Goal: Task Accomplishment & Management: Manage account settings

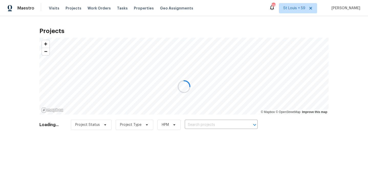
click at [203, 125] on div at bounding box center [184, 86] width 368 height 173
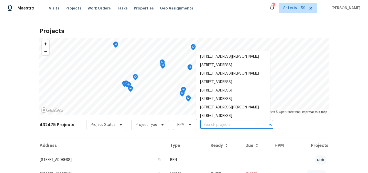
click at [201, 124] on input "text" at bounding box center [229, 125] width 59 height 8
paste input "[STREET_ADDRESS]"
type input "7271 Shellburne Dr, Raleigh, NC 27612"
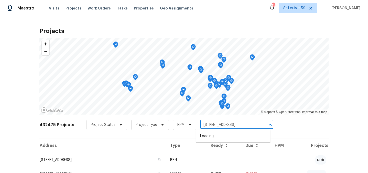
scroll to position [0, 6]
click at [211, 136] on li "7271 Shellburne Dr, Raleigh, NC 27612" at bounding box center [233, 136] width 74 height 8
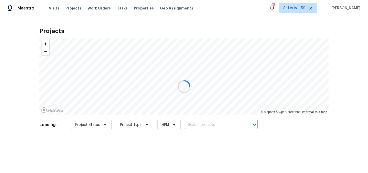
type input "7271 Shellburne Dr, Raleigh, NC 27612"
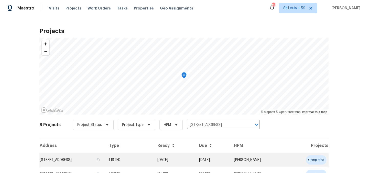
click at [63, 161] on td "7271 Shellburne Dr, Raleigh, NC 27612" at bounding box center [71, 159] width 65 height 14
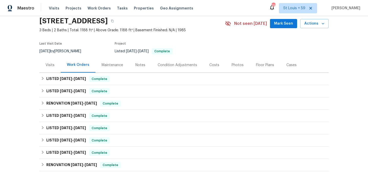
scroll to position [34, 0]
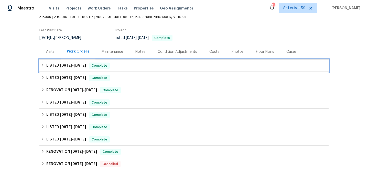
click at [70, 67] on h6 "LISTED 9/8/25 - 9/9/25" at bounding box center [66, 65] width 40 height 6
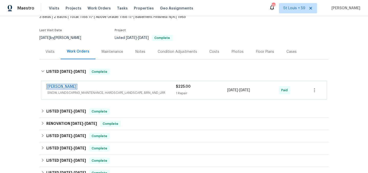
click at [73, 85] on link "Cameron Sweeney" at bounding box center [61, 87] width 29 height 4
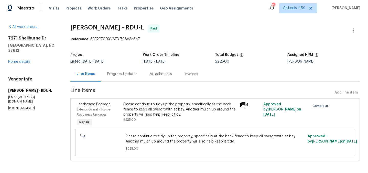
scroll to position [3, 0]
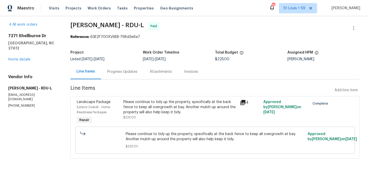
click at [181, 105] on div "Please continue to tidy up the property, specifically at the back fence to keep…" at bounding box center [180, 106] width 114 height 15
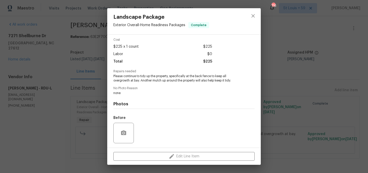
scroll to position [54, 0]
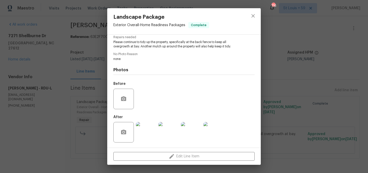
click at [149, 140] on img at bounding box center [146, 132] width 20 height 20
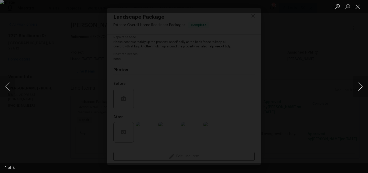
click at [363, 80] on button "Next image" at bounding box center [359, 86] width 15 height 20
click at [362, 81] on button "Next image" at bounding box center [359, 86] width 15 height 20
click at [360, 86] on button "Next image" at bounding box center [359, 86] width 15 height 20
click at [359, 86] on button "Next image" at bounding box center [359, 86] width 15 height 20
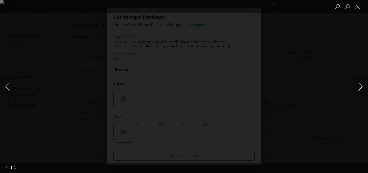
click at [359, 87] on button "Next image" at bounding box center [359, 86] width 15 height 20
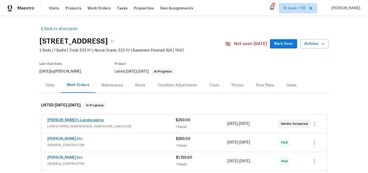
click at [66, 118] on span "Baraiac's Landscaping" at bounding box center [75, 119] width 56 height 5
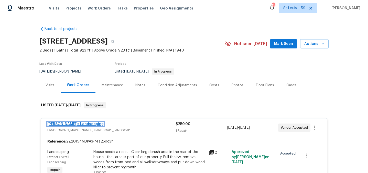
click at [70, 124] on link "Baraiac's Landscaping" at bounding box center [75, 124] width 56 height 4
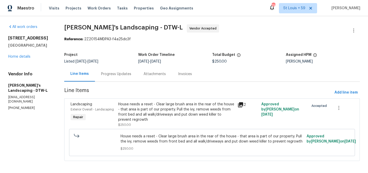
scroll to position [2, 0]
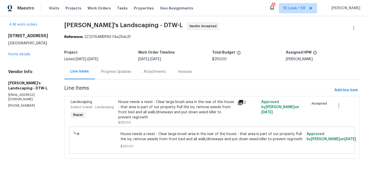
click at [117, 70] on div "Progress Updates" at bounding box center [116, 71] width 30 height 5
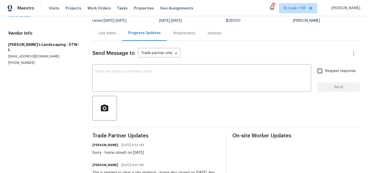
scroll to position [40, 0]
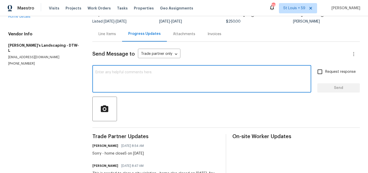
click at [127, 85] on textarea at bounding box center [201, 79] width 213 height 18
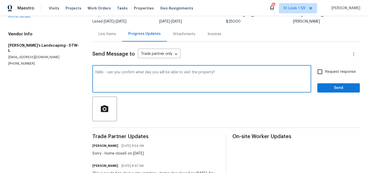
type textarea "Hello - can you confirm what day you will be able to visit the property?"
click at [319, 71] on input "Request response" at bounding box center [319, 71] width 11 height 11
checkbox input "true"
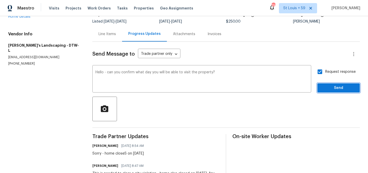
click at [331, 87] on span "Send" at bounding box center [338, 88] width 34 height 6
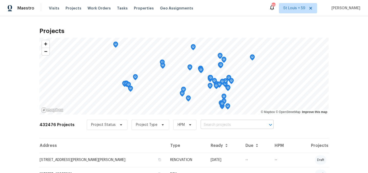
click at [214, 122] on input "text" at bounding box center [230, 125] width 59 height 8
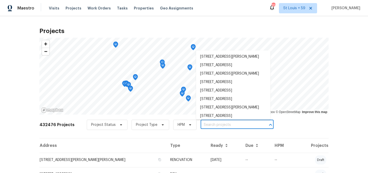
paste input "Recently reassigned to Tidy Pools, need WO. CHN team requested estimate"
type input "Recently reassigned to Tidy Pools, need WO. CHN team requested estimate"
paste input "7323 Ojai Dr, Palmdale"
type input "7323 Ojai Dr, Palmdale"
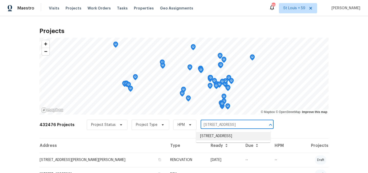
click at [224, 137] on li "7323 Ojai Dr, Palmdale, CA 93551" at bounding box center [233, 136] width 74 height 8
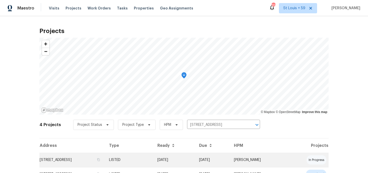
click at [78, 158] on td "7323 Ojai Dr, Palmdale, CA 93551" at bounding box center [71, 159] width 65 height 14
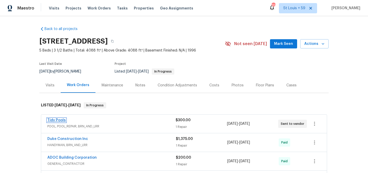
click at [57, 119] on link "Tidy Pools" at bounding box center [56, 120] width 18 height 4
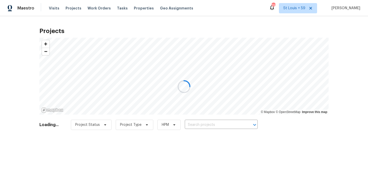
click at [200, 123] on div at bounding box center [184, 86] width 368 height 173
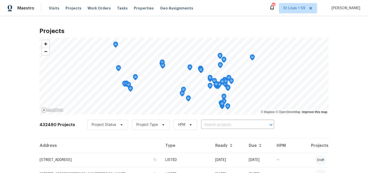
click at [201, 123] on input "text" at bounding box center [230, 125] width 59 height 8
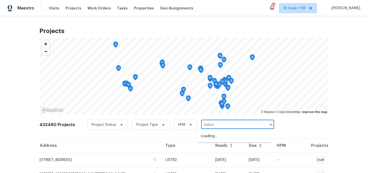
type input "balcom"
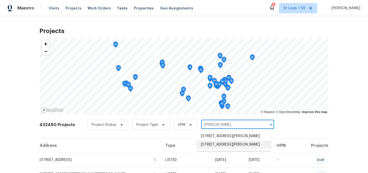
click at [221, 149] on li "6906 Balcom Ave, Reseda, CA 91335" at bounding box center [234, 144] width 74 height 8
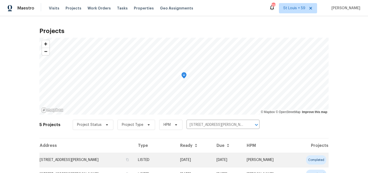
click at [68, 159] on td "6906 Balcom Ave, Reseda, CA 91335" at bounding box center [86, 159] width 94 height 14
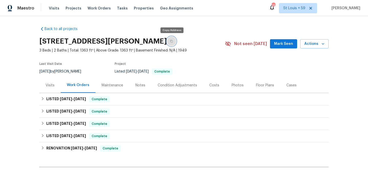
click at [172, 40] on button "button" at bounding box center [171, 41] width 9 height 9
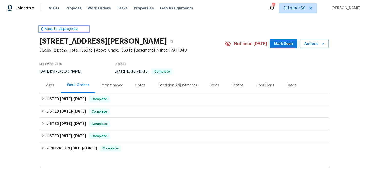
click at [53, 27] on link "Back to all projects" at bounding box center [63, 28] width 49 height 5
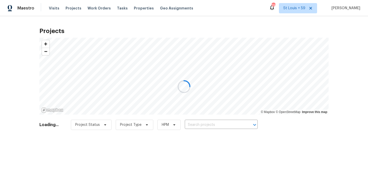
click at [206, 120] on div at bounding box center [184, 86] width 368 height 173
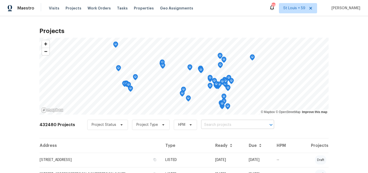
click at [206, 123] on input "text" at bounding box center [230, 125] width 59 height 8
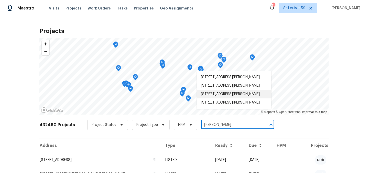
type input "arminta"
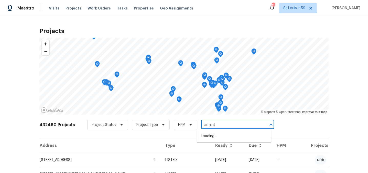
type input "arminta"
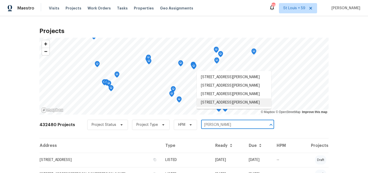
click at [230, 107] on li "21923 Arminta St, Canoga Park, CA 91304" at bounding box center [234, 102] width 74 height 8
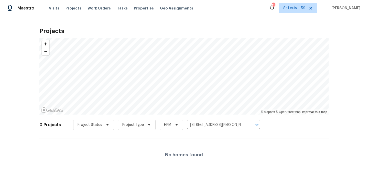
scroll to position [6, 0]
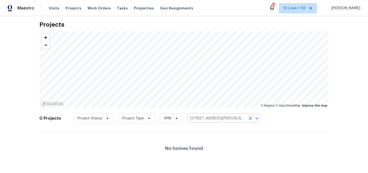
click at [202, 116] on input "21923 Arminta St, Canoga Park, CA 91304" at bounding box center [216, 118] width 59 height 8
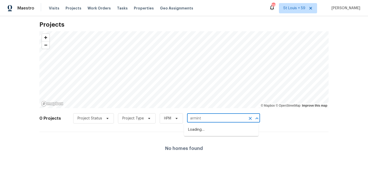
type input "arminta"
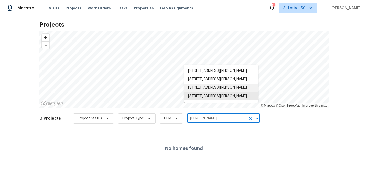
click at [205, 92] on li "11107 Arminta St Apt 14, Sun Valley, CA 91352" at bounding box center [221, 87] width 74 height 8
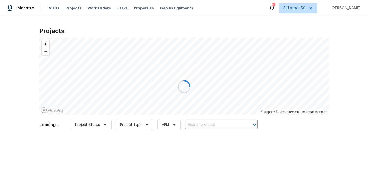
type input "11107 Arminta St Apt 14, Sun Valley, CA 91352"
click at [203, 126] on div at bounding box center [184, 86] width 368 height 173
click at [203, 124] on div at bounding box center [184, 86] width 368 height 173
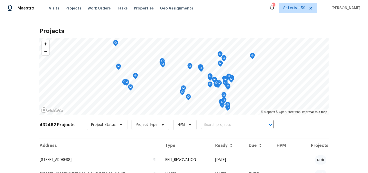
click at [203, 123] on input "text" at bounding box center [230, 125] width 59 height 8
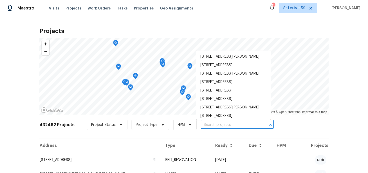
paste input "[STREET_ADDRESS][PERSON_NAME]"
type input "[STREET_ADDRESS][PERSON_NAME]"
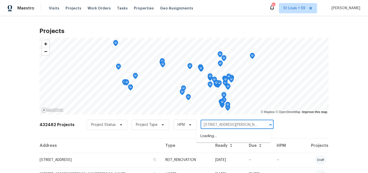
scroll to position [0, 13]
click at [208, 140] on li "[STREET_ADDRESS][PERSON_NAME]" at bounding box center [233, 136] width 74 height 8
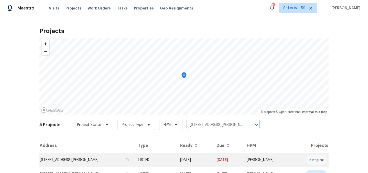
click at [79, 159] on td "[STREET_ADDRESS][PERSON_NAME]" at bounding box center [86, 159] width 94 height 14
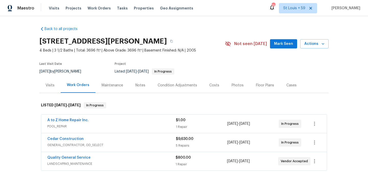
scroll to position [61, 0]
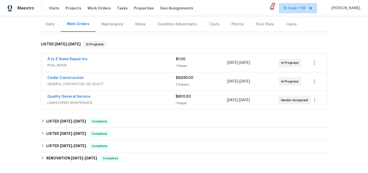
click at [100, 101] on span "LANDSCAPING_MAINTENANCE" at bounding box center [111, 102] width 128 height 5
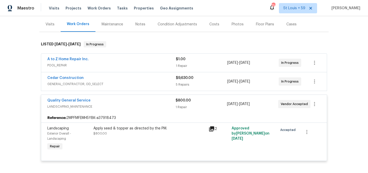
click at [82, 83] on span "GENERAL_CONTRACTOR, OD_SELECT" at bounding box center [111, 83] width 128 height 5
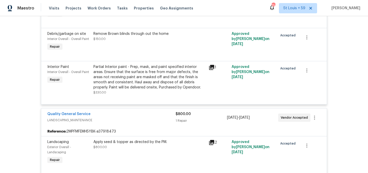
scroll to position [32, 0]
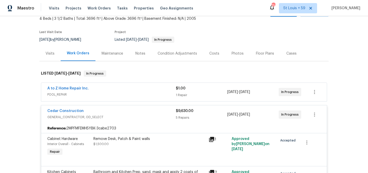
click at [98, 92] on span "POOL_REPAIR" at bounding box center [111, 94] width 128 height 5
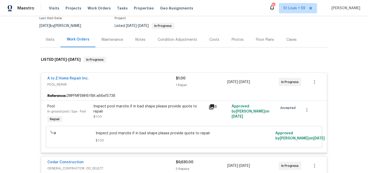
scroll to position [47, 0]
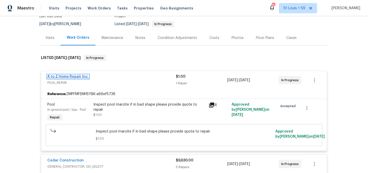
click at [64, 77] on link "A to Z Home Repair Inc." at bounding box center [67, 77] width 41 height 4
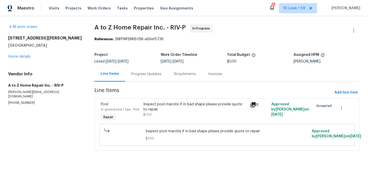
click at [138, 73] on div "Progress Updates" at bounding box center [146, 73] width 30 height 5
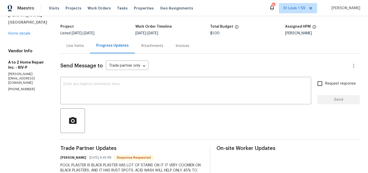
scroll to position [63, 0]
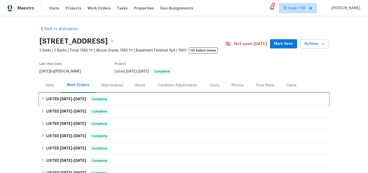
click at [63, 97] on span "[DATE]" at bounding box center [66, 99] width 12 height 4
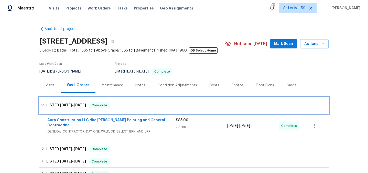
scroll to position [19, 0]
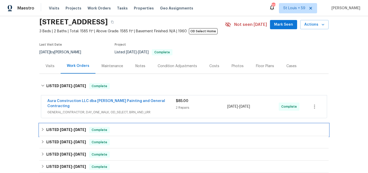
click at [71, 127] on h6 "LISTED 9/10/25 - 9/19/25" at bounding box center [66, 130] width 40 height 6
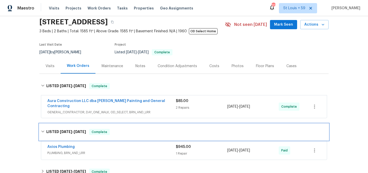
scroll to position [58, 0]
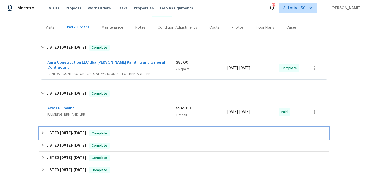
click at [69, 132] on div "LISTED 7/31/25 - 8/8/25 Complete" at bounding box center [183, 133] width 289 height 12
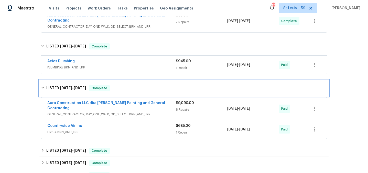
scroll to position [104, 0]
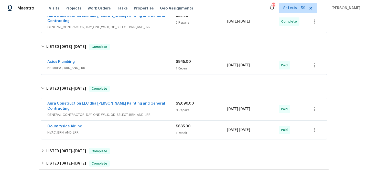
click at [124, 112] on span "GENERAL_CONTRACTOR, DAY_ONE_WALK, OD_SELECT, BRN_AND_LRR" at bounding box center [111, 114] width 128 height 5
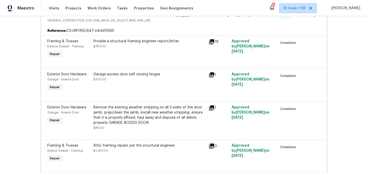
scroll to position [217, 0]
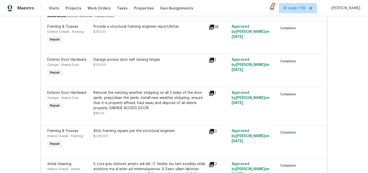
click at [124, 106] on div "Remove the existing weather stripping on all 3 sides of the door jamb, prep/cle…" at bounding box center [149, 103] width 112 height 26
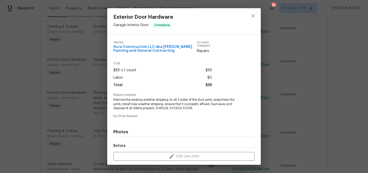
click at [316, 65] on div "Exterior Door Hardware Garage - Interior Door Complete Vendor Aura Construction…" at bounding box center [184, 86] width 368 height 173
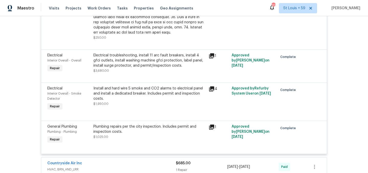
scroll to position [577, 0]
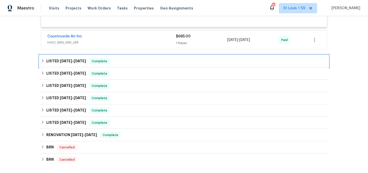
click at [60, 59] on span "6/3/25" at bounding box center [66, 61] width 12 height 4
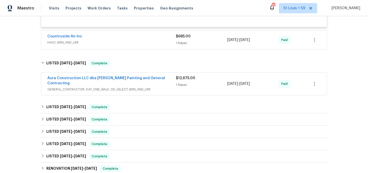
click at [77, 80] on div "Aura Construction LLC dba Logan's Painting and General Contracting GENERAL_CONT…" at bounding box center [111, 83] width 128 height 16
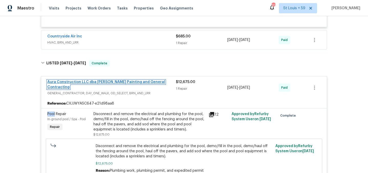
click at [132, 80] on link "Aura Construction LLC dba Logan's Painting and General Contracting" at bounding box center [106, 84] width 118 height 9
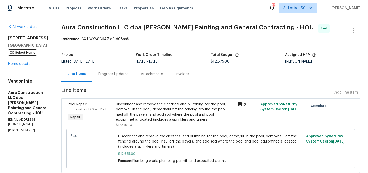
click at [114, 76] on div "Progress Updates" at bounding box center [113, 73] width 30 height 5
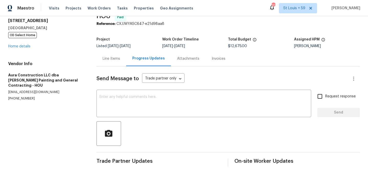
click at [110, 57] on div "Line Items" at bounding box center [111, 58] width 17 height 5
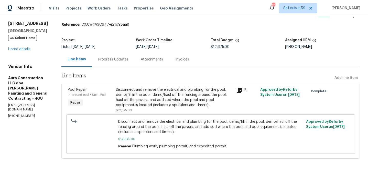
click at [212, 92] on div "Disconnect and remove the electrical and plumbing for the pool, demo/fill in th…" at bounding box center [174, 97] width 117 height 20
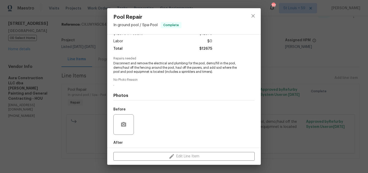
scroll to position [62, 0]
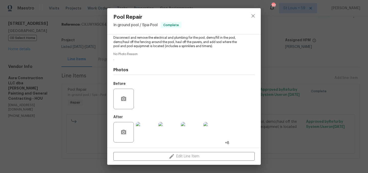
click at [195, 133] on img at bounding box center [191, 132] width 20 height 20
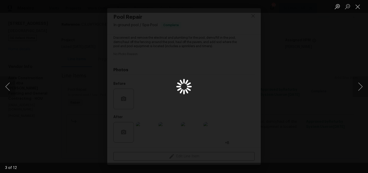
click at [214, 133] on div "Lightbox" at bounding box center [184, 86] width 368 height 173
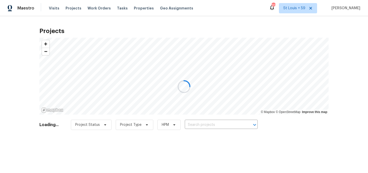
click at [204, 125] on div at bounding box center [184, 86] width 368 height 173
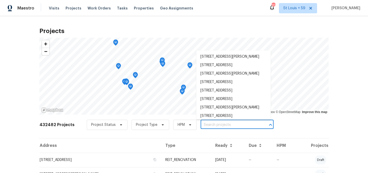
click at [204, 125] on input "text" at bounding box center [230, 125] width 59 height 8
paste input "2922 Madrid Ave E, Jacksonville, FL 32217"
type input "2922 Madrid Ave E, Jacksonville, FL 32217"
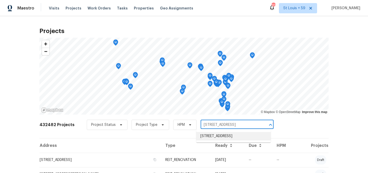
click at [212, 137] on li "2922 Madrid Ave E, Jacksonville, FL 32217" at bounding box center [233, 136] width 74 height 8
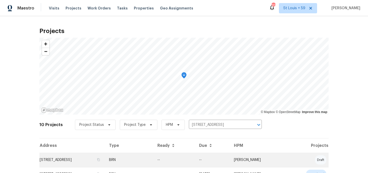
click at [70, 158] on td "2922 Madrid Ave E, Jacksonville, FL 32217" at bounding box center [71, 159] width 65 height 14
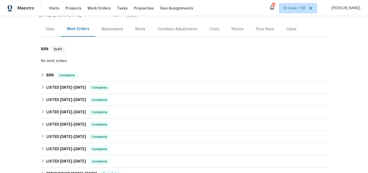
scroll to position [78, 0]
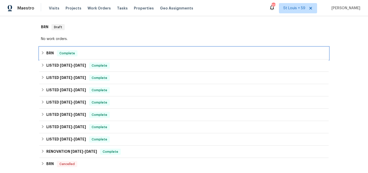
click at [53, 57] on div "BRN Complete" at bounding box center [183, 53] width 289 height 12
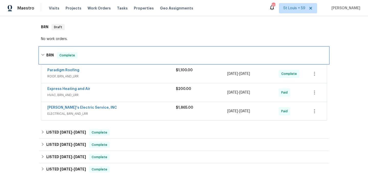
scroll to position [85, 0]
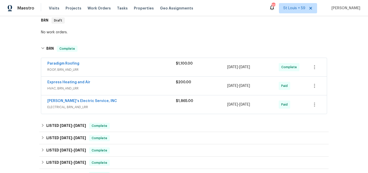
click at [101, 107] on span "ELECTRICAL, BRN_AND_LRR" at bounding box center [111, 106] width 128 height 5
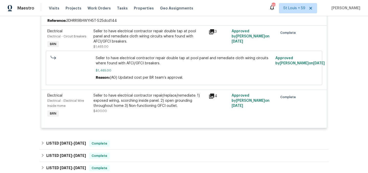
scroll to position [150, 0]
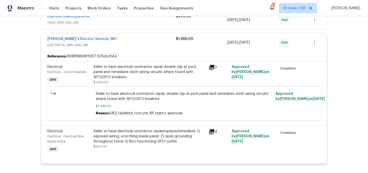
click at [131, 73] on div "Seller to have electrical contractor repair double tap at pool panel and remedi…" at bounding box center [149, 71] width 112 height 15
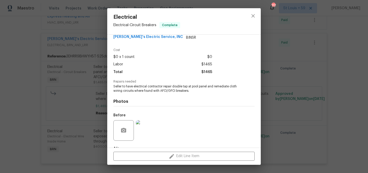
scroll to position [0, 0]
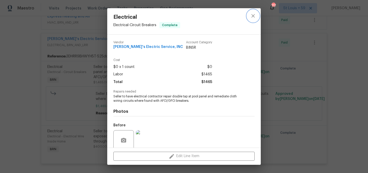
click at [252, 17] on icon "close" at bounding box center [252, 15] width 3 height 3
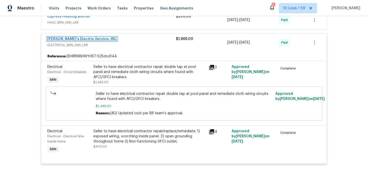
click at [73, 39] on link "Jack's Electric Service, INC" at bounding box center [82, 39] width 70 height 4
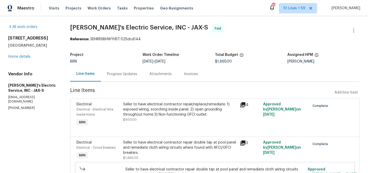
click at [121, 73] on div "Progress Updates" at bounding box center [122, 73] width 30 height 5
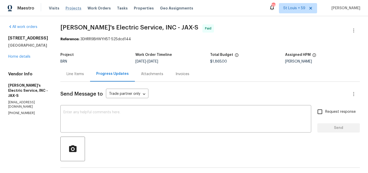
click at [68, 10] on span "Projects" at bounding box center [73, 8] width 16 height 5
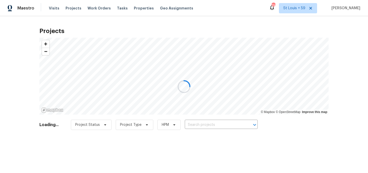
click at [203, 122] on div at bounding box center [184, 86] width 368 height 173
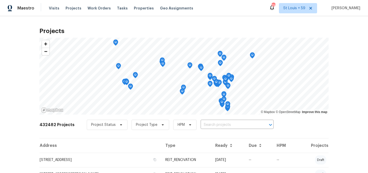
click at [203, 122] on input "text" at bounding box center [230, 125] width 59 height 8
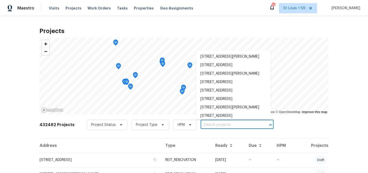
paste input "7110 Brighton Village St, Las Vegas, NV 89166"
type input "7110 Brighton Village St, Las Vegas, NV 89166"
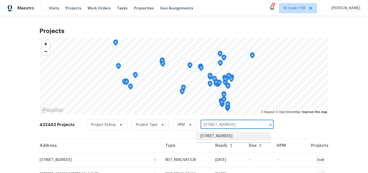
click at [211, 137] on li "7110 Brighton Village St, Las Vegas, NV 89166" at bounding box center [233, 136] width 74 height 8
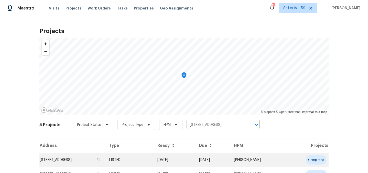
click at [71, 158] on td "7110 Brighton Village St, Las Vegas, NV 89166" at bounding box center [71, 159] width 65 height 14
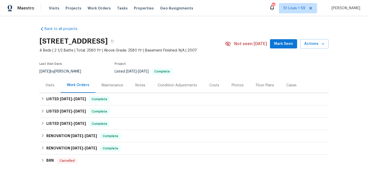
scroll to position [25, 0]
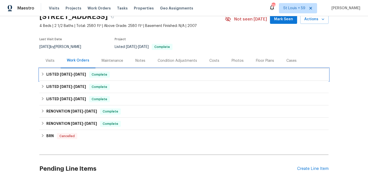
click at [76, 73] on span "8/6/25" at bounding box center [80, 74] width 12 height 4
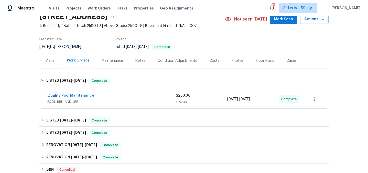
click at [89, 103] on span "POOL, BRN_AND_LRR" at bounding box center [111, 101] width 128 height 5
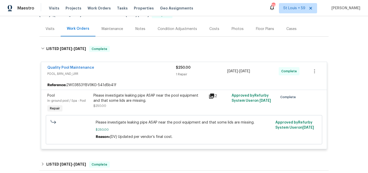
scroll to position [61, 0]
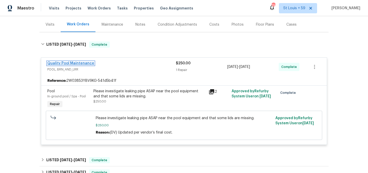
click at [79, 63] on link "Quality Pool Maintenance" at bounding box center [70, 63] width 47 height 4
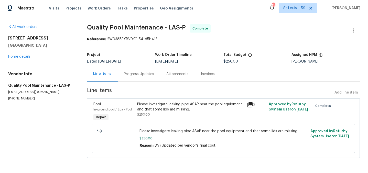
click at [157, 109] on div "Please investigate leaking pipe ASAP near the pool equipment and that some lids…" at bounding box center [190, 107] width 106 height 10
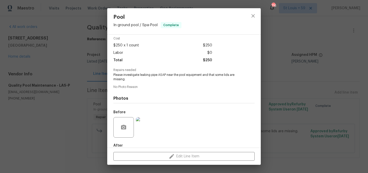
scroll to position [50, 0]
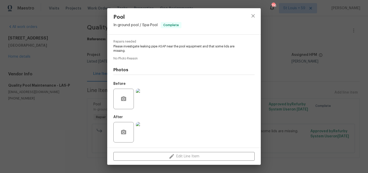
click at [143, 95] on img at bounding box center [146, 99] width 20 height 20
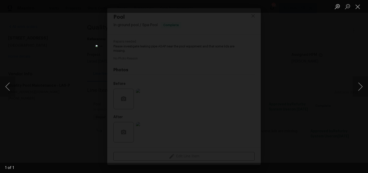
click at [300, 59] on div "Lightbox" at bounding box center [184, 86] width 368 height 173
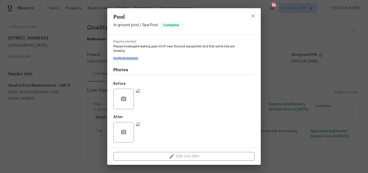
click at [300, 59] on div "Pool In-ground pool / Spa - Pool Complete Vendor Quality Pool Maintenance Accou…" at bounding box center [184, 86] width 368 height 173
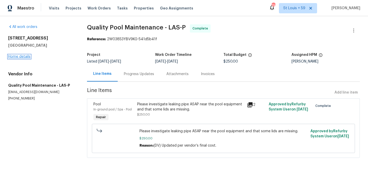
click at [24, 56] on link "Home details" at bounding box center [19, 57] width 22 height 4
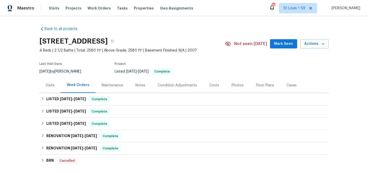
click at [52, 87] on div "Visits" at bounding box center [50, 85] width 9 height 5
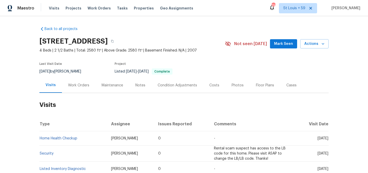
click at [83, 86] on div "Work Orders" at bounding box center [78, 85] width 21 height 5
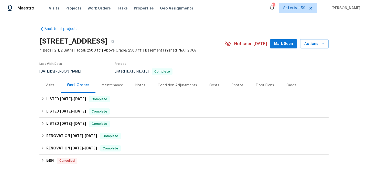
scroll to position [37, 0]
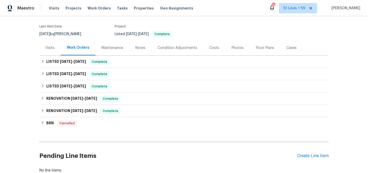
click at [51, 48] on div "Visits" at bounding box center [50, 47] width 9 height 5
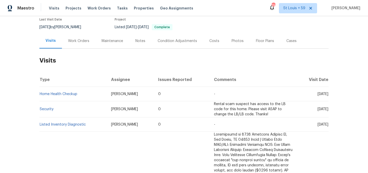
scroll to position [49, 0]
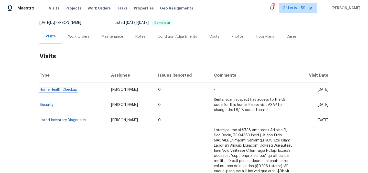
click at [63, 91] on link "Home Health Checkup" at bounding box center [59, 90] width 38 height 4
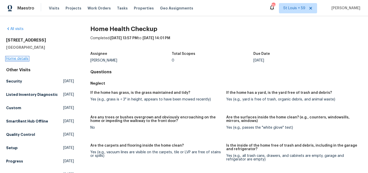
click at [16, 59] on link "Home details" at bounding box center [17, 59] width 22 height 4
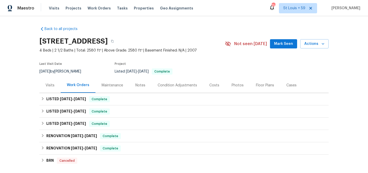
click at [46, 84] on div "Visits" at bounding box center [50, 85] width 9 height 5
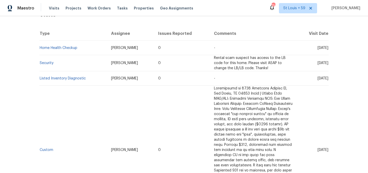
scroll to position [107, 0]
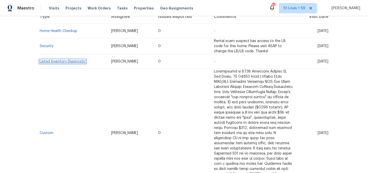
click at [54, 61] on link "Listed Inventory Diagnostic" at bounding box center [63, 62] width 46 height 4
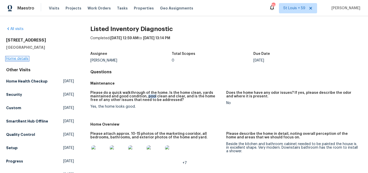
click at [13, 59] on link "Home details" at bounding box center [17, 59] width 22 height 4
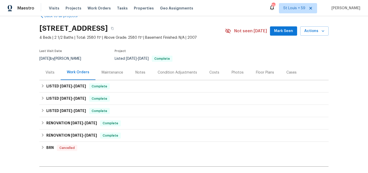
scroll to position [14, 0]
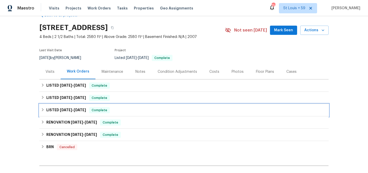
click at [73, 109] on span "4/2/25 - 4/4/25" at bounding box center [73, 110] width 26 height 4
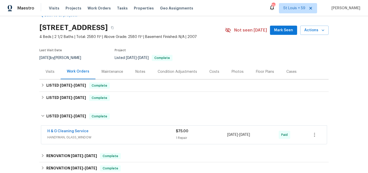
click at [53, 73] on div "Visits" at bounding box center [50, 71] width 9 height 5
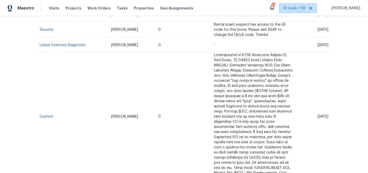
scroll to position [135, 0]
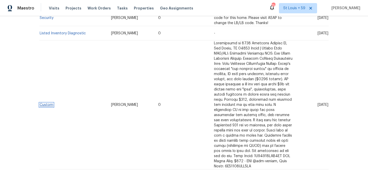
click at [45, 105] on link "Custom" at bounding box center [47, 105] width 14 height 4
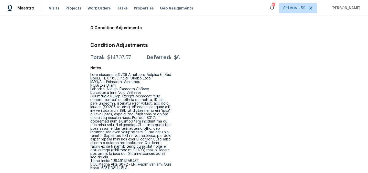
scroll to position [90, 0]
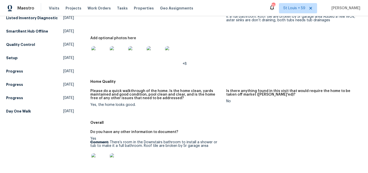
click at [174, 59] on img at bounding box center [173, 54] width 16 height 16
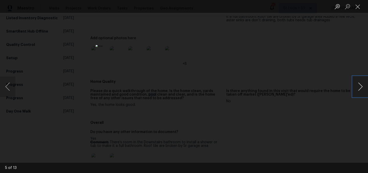
click at [361, 91] on button "Next image" at bounding box center [359, 86] width 15 height 20
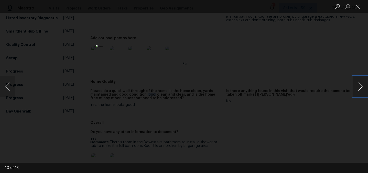
click at [361, 91] on button "Next image" at bounding box center [359, 86] width 15 height 20
click at [327, 68] on div "Lightbox" at bounding box center [184, 86] width 368 height 173
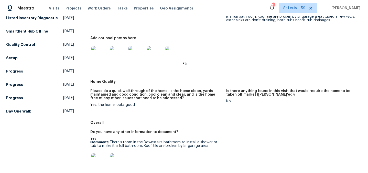
scroll to position [0, 0]
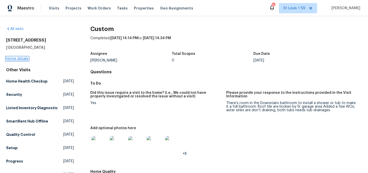
click at [20, 57] on link "Home details" at bounding box center [17, 59] width 22 height 4
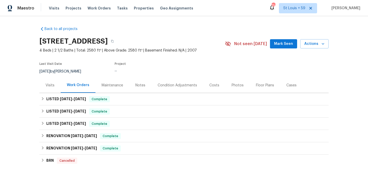
scroll to position [72, 0]
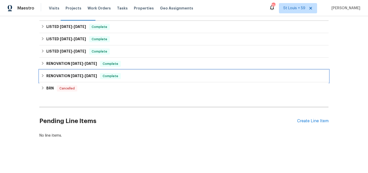
click at [68, 73] on h6 "RENOVATION 2/25/25 - 3/5/25" at bounding box center [71, 76] width 51 height 6
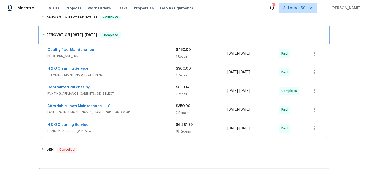
scroll to position [120, 0]
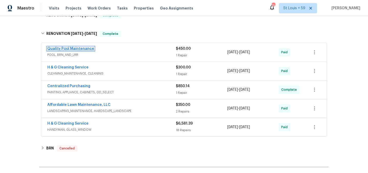
click at [77, 48] on link "Quality Pool Maintenance" at bounding box center [70, 49] width 47 height 4
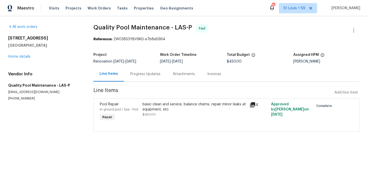
click at [167, 107] on div "basic clean and service, balance chems, repair minor leaks at equipment, etc" at bounding box center [194, 107] width 104 height 10
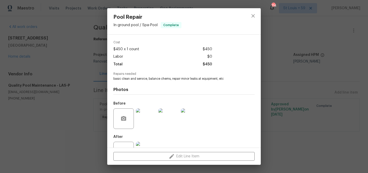
scroll to position [37, 0]
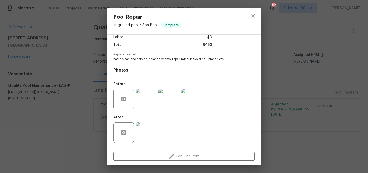
click at [148, 129] on img at bounding box center [146, 132] width 20 height 20
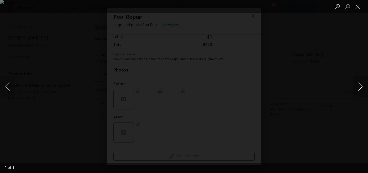
click at [357, 84] on button "Next image" at bounding box center [359, 86] width 15 height 20
click at [359, 89] on button "Next image" at bounding box center [359, 86] width 15 height 20
click at [359, 84] on button "Next image" at bounding box center [359, 86] width 15 height 20
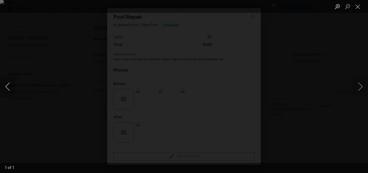
click at [7, 86] on button "Previous image" at bounding box center [7, 86] width 15 height 20
click at [13, 81] on button "Previous image" at bounding box center [7, 86] width 15 height 20
click at [332, 109] on div "Lightbox" at bounding box center [184, 86] width 368 height 173
click at [332, 109] on div "Pool Repair In-ground pool / Spa - Pool Complete Vendor Quality Pool Maintenanc…" at bounding box center [184, 86] width 368 height 173
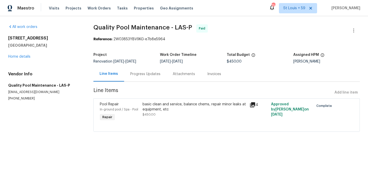
click at [143, 75] on div "Progress Updates" at bounding box center [145, 73] width 30 height 5
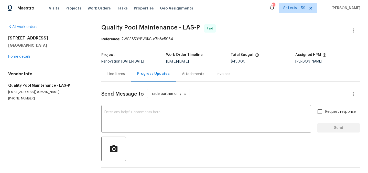
click at [112, 75] on div "Line Items" at bounding box center [115, 73] width 17 height 5
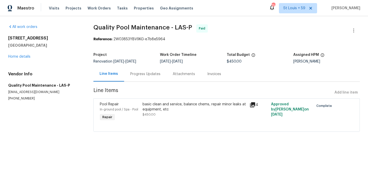
click at [200, 109] on div "basic clean and service, balance chems, repair minor leaks at equipment, etc" at bounding box center [194, 107] width 104 height 10
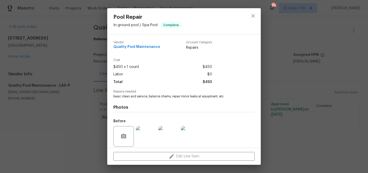
scroll to position [37, 0]
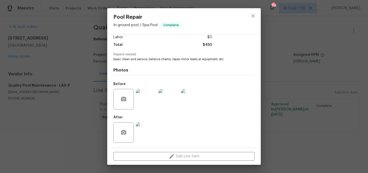
click at [148, 96] on img at bounding box center [146, 99] width 20 height 20
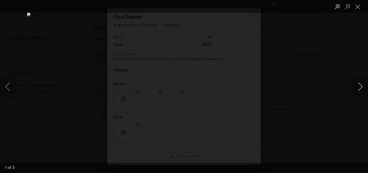
click at [362, 83] on button "Next image" at bounding box center [359, 86] width 15 height 20
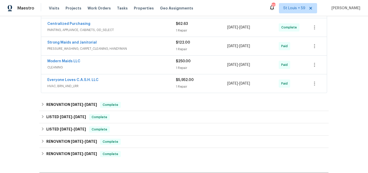
scroll to position [204, 0]
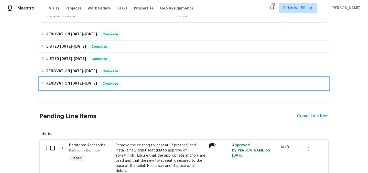
click at [63, 86] on h6 "RENOVATION [DATE] - [DATE]" at bounding box center [71, 83] width 51 height 6
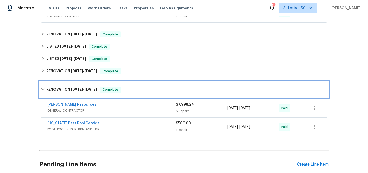
scroll to position [208, 0]
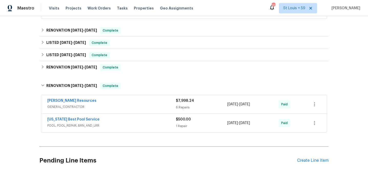
click at [125, 127] on span "POOL, POOL_REPAIR, BRN_AND_LRR" at bounding box center [111, 125] width 128 height 5
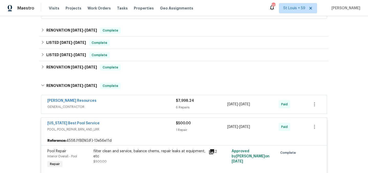
click at [137, 153] on div "filter clean and service, balance chems, repair leaks at equipment, etc" at bounding box center [149, 153] width 112 height 10
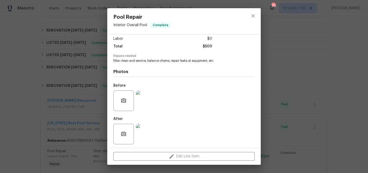
scroll to position [37, 0]
click at [151, 129] on img at bounding box center [146, 132] width 20 height 20
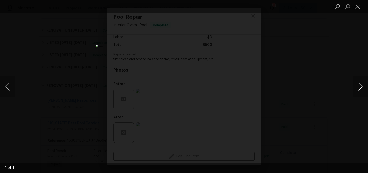
click at [361, 85] on button "Next image" at bounding box center [359, 86] width 15 height 20
click at [311, 88] on div "Lightbox" at bounding box center [184, 86] width 368 height 173
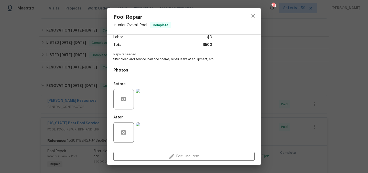
click at [158, 101] on div "Before" at bounding box center [183, 95] width 141 height 33
click at [149, 99] on img at bounding box center [146, 99] width 20 height 20
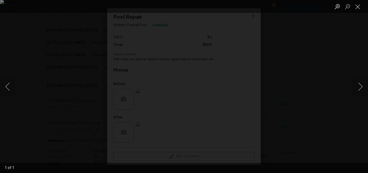
click at [335, 125] on div "Lightbox" at bounding box center [184, 86] width 368 height 173
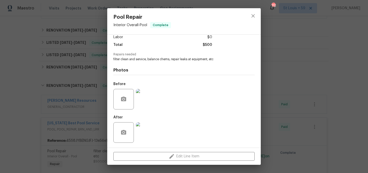
click at [151, 131] on img at bounding box center [146, 132] width 20 height 20
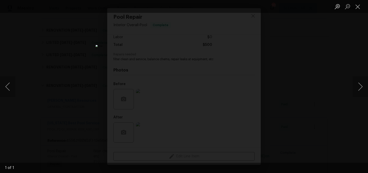
click at [292, 107] on div "Lightbox" at bounding box center [184, 86] width 368 height 173
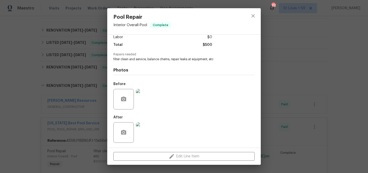
click at [279, 59] on div "Pool Repair Interior Overall - Pool Complete Vendor Texas Best Pool Service Acc…" at bounding box center [184, 86] width 368 height 173
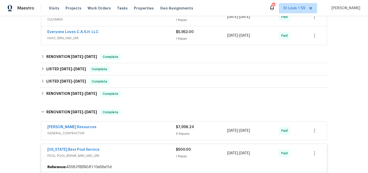
scroll to position [180, 0]
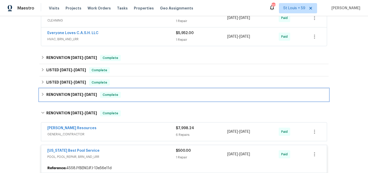
click at [71, 95] on span "3/13/25" at bounding box center [77, 95] width 12 height 4
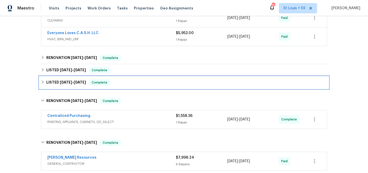
click at [71, 86] on div "LISTED 3/14/25 - 3/15/25 Complete" at bounding box center [183, 82] width 289 height 12
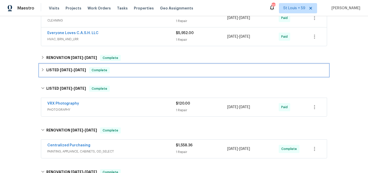
click at [72, 70] on span "4/16/25" at bounding box center [66, 70] width 12 height 4
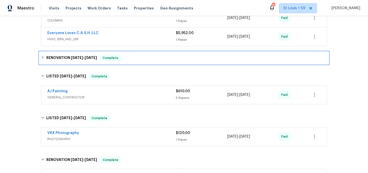
click at [71, 55] on h6 "RENOVATION 5/19/25 - 5/19/25" at bounding box center [71, 58] width 51 height 6
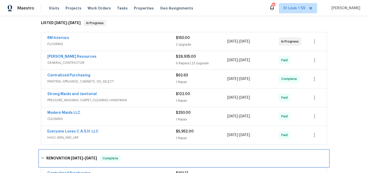
scroll to position [0, 0]
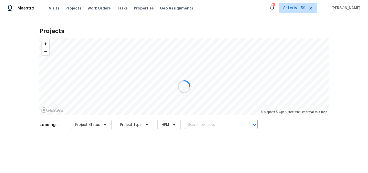
click at [207, 125] on div at bounding box center [184, 86] width 368 height 173
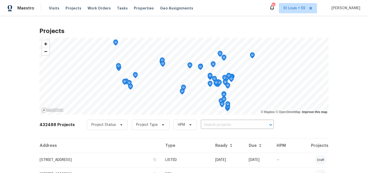
click at [207, 125] on input "text" at bounding box center [230, 125] width 59 height 8
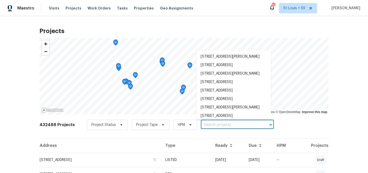
paste input "25258 Via Sistine, Valencia, CA 91355"
type input "25258 Via Sistine, Valencia, CA 91355"
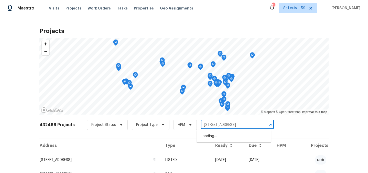
scroll to position [0, 6]
click at [208, 137] on li "25258 Via Sistine, Valencia, CA 91355" at bounding box center [233, 136] width 74 height 8
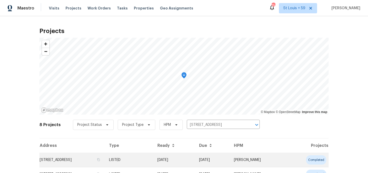
click at [76, 158] on td "25258 Via Sistine, Valencia, CA 91355" at bounding box center [71, 159] width 65 height 14
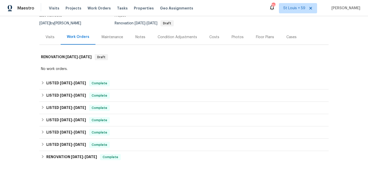
scroll to position [59, 0]
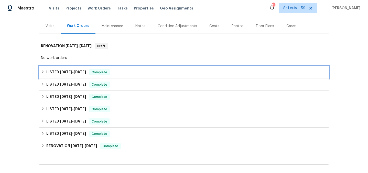
click at [60, 73] on span "9/2/25" at bounding box center [66, 72] width 12 height 4
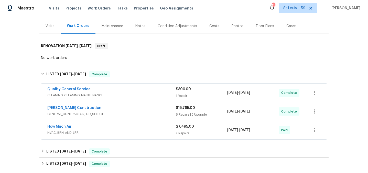
click at [116, 93] on span "CLEANING, CLEANING_MAINTENANCE" at bounding box center [111, 95] width 128 height 5
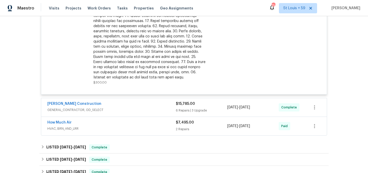
scroll to position [251, 0]
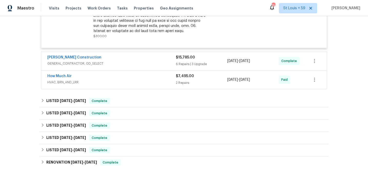
click at [115, 64] on span "GENERAL_CONTRACTOR, OD_SELECT" at bounding box center [111, 63] width 128 height 5
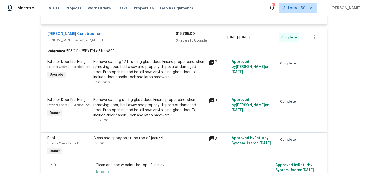
scroll to position [334, 0]
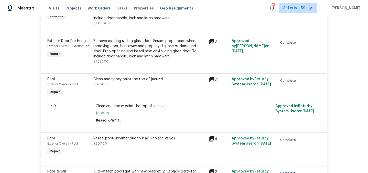
click at [135, 84] on div "Clean and epoxy paint the top of jacuzzi. $500.00" at bounding box center [149, 81] width 112 height 10
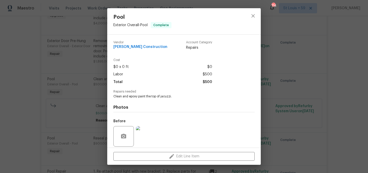
scroll to position [37, 0]
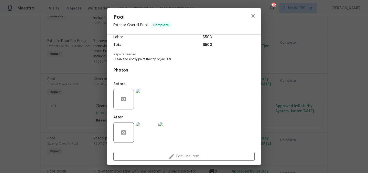
click at [151, 131] on img at bounding box center [146, 132] width 20 height 20
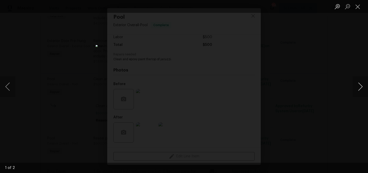
click at [360, 87] on button "Next image" at bounding box center [359, 86] width 15 height 20
click at [301, 88] on div "Lightbox" at bounding box center [184, 86] width 368 height 173
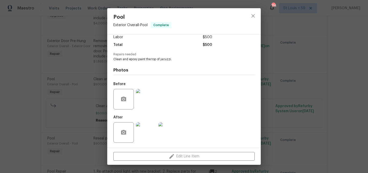
click at [280, 96] on div "Pool Exterior Overall - Pool Complete Vendor Navarro Construction Account Categ…" at bounding box center [184, 86] width 368 height 173
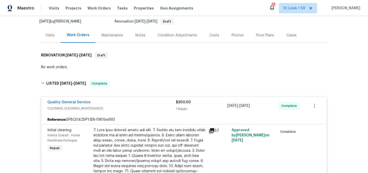
scroll to position [18, 0]
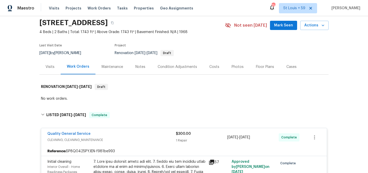
click at [124, 134] on div "Quality General Service" at bounding box center [111, 134] width 128 height 6
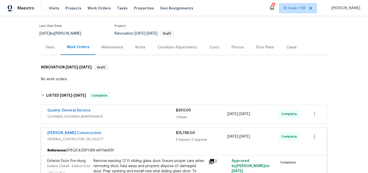
scroll to position [53, 0]
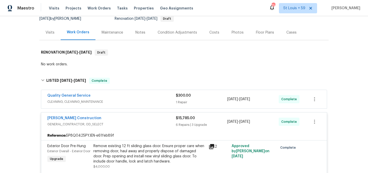
click at [123, 116] on div "Navarro Construction" at bounding box center [111, 118] width 128 height 6
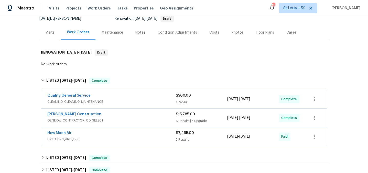
scroll to position [93, 0]
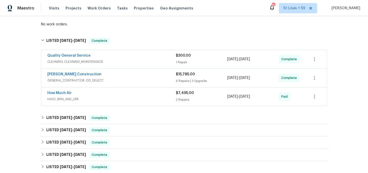
click at [110, 80] on span "GENERAL_CONTRACTOR, OD_SELECT" at bounding box center [111, 80] width 128 height 5
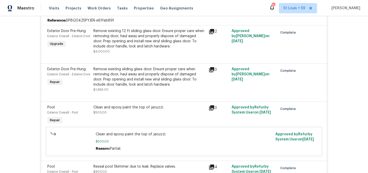
scroll to position [197, 0]
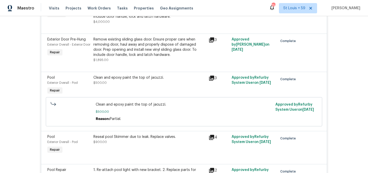
click at [138, 81] on div "Clean and epoxy paint the top of jacuzzi. $500.00" at bounding box center [149, 80] width 112 height 10
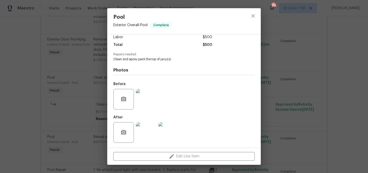
scroll to position [0, 0]
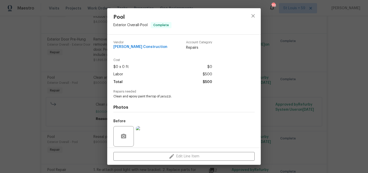
click at [295, 103] on div "Pool Exterior Overall - Pool Complete Vendor Navarro Construction Account Categ…" at bounding box center [184, 86] width 368 height 173
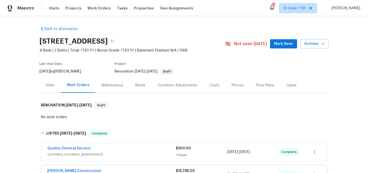
click at [113, 86] on div "Maintenance" at bounding box center [112, 85] width 21 height 5
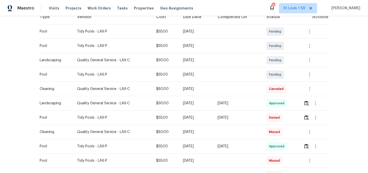
scroll to position [97, 0]
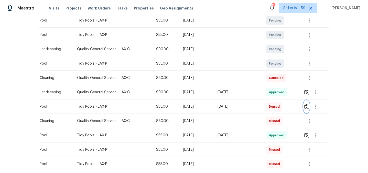
click at [308, 106] on img "button" at bounding box center [306, 106] width 4 height 5
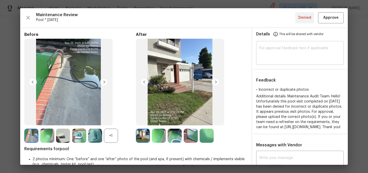
click at [280, 52] on textarea at bounding box center [299, 53] width 81 height 14
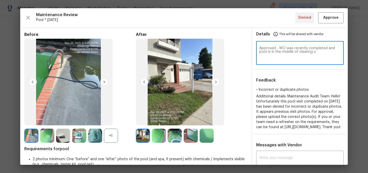
type textarea "Approved - WO was recently completed and pool is in the middle of clearing up"
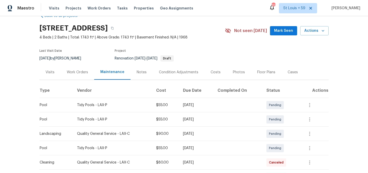
scroll to position [0, 0]
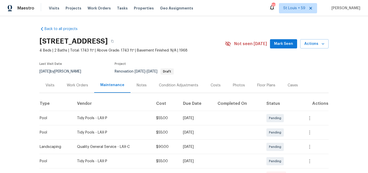
click at [73, 81] on div "Work Orders" at bounding box center [78, 85] width 34 height 15
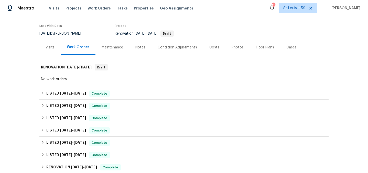
scroll to position [79, 0]
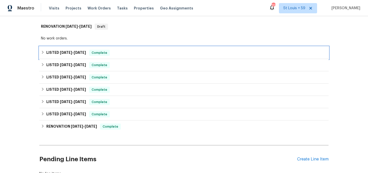
click at [69, 48] on div "LISTED 9/2/25 - 10/6/25 Complete" at bounding box center [183, 53] width 289 height 12
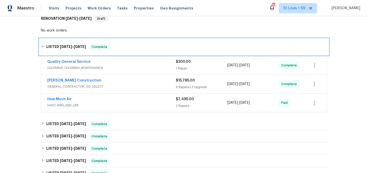
scroll to position [96, 0]
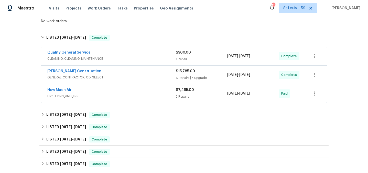
click at [96, 74] on div "Navarro Construction" at bounding box center [111, 72] width 128 height 6
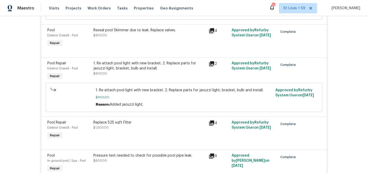
scroll to position [0, 0]
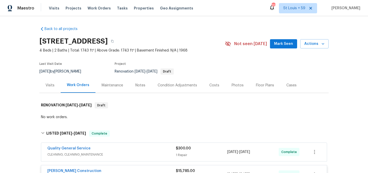
click at [113, 84] on div "Maintenance" at bounding box center [112, 85] width 21 height 5
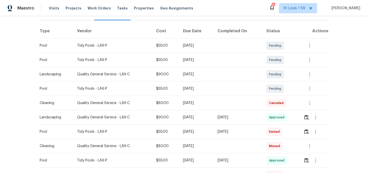
scroll to position [73, 0]
click at [308, 130] on img "button" at bounding box center [306, 130] width 4 height 5
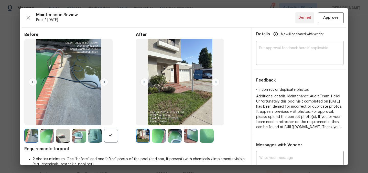
click at [288, 53] on textarea at bounding box center [299, 53] width 81 height 14
paste textarea "Approved - WO was recently completed and pool is in the middle of clearing up"
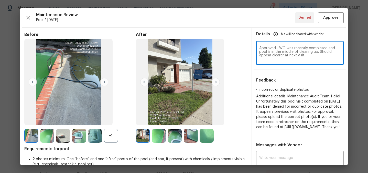
type textarea "Approved - WO was recently completed and pool is in the middle of clearing up. …"
click at [335, 20] on span "Approve" at bounding box center [330, 18] width 15 height 6
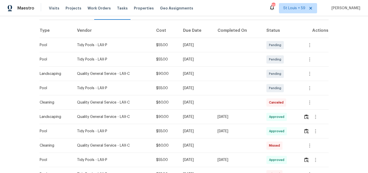
click at [345, 96] on div "Back to all projects 25258 Via Sistine, Valencia, CA 91355 4 Beds | 2 Baths | T…" at bounding box center [184, 94] width 368 height 157
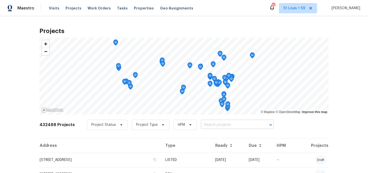
click at [218, 126] on input "text" at bounding box center [230, 125] width 59 height 8
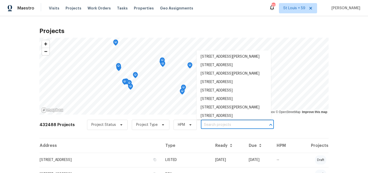
paste input "Recently reassigned, awaiting completion from new TP"
type input "Recently reassigned, awaiting completion from new TP"
paste input "[STREET_ADDRESS]"
type input "[STREET_ADDRESS]"
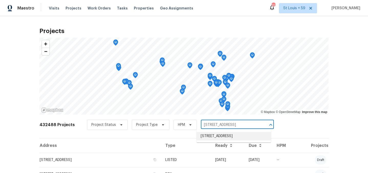
click at [212, 136] on li "[STREET_ADDRESS]" at bounding box center [233, 136] width 74 height 8
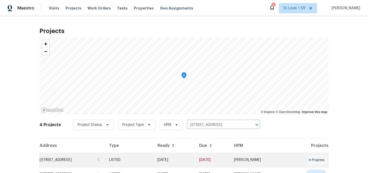
click at [79, 162] on td "[STREET_ADDRESS]" at bounding box center [71, 159] width 65 height 14
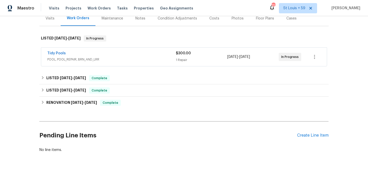
scroll to position [52, 0]
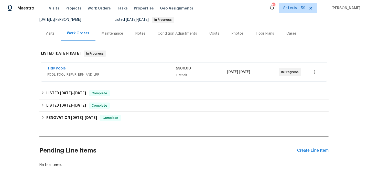
click at [93, 77] on div "Tidy Pools POOL, POOL_REPAIR, BRN_AND_LRR" at bounding box center [111, 72] width 128 height 12
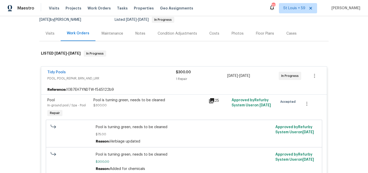
click at [121, 101] on div "Pool is turning green, needs to be cleaned" at bounding box center [149, 99] width 112 height 5
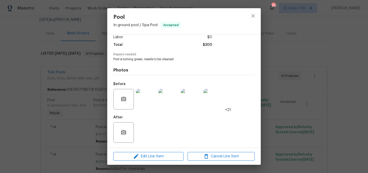
scroll to position [0, 0]
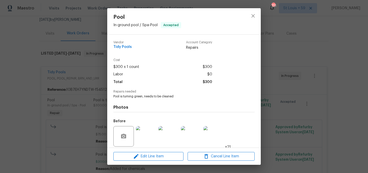
click at [274, 101] on div "Pool In-ground pool / Spa - Pool Accepted Vendor Tidy Pools Account Category Re…" at bounding box center [184, 86] width 368 height 173
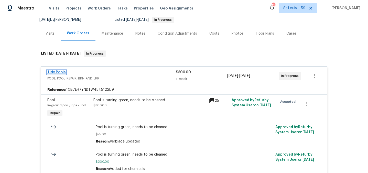
click at [57, 72] on link "Tidy Pools" at bounding box center [56, 72] width 18 height 4
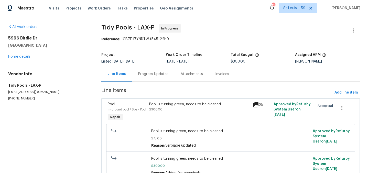
click at [148, 75] on div "Progress Updates" at bounding box center [153, 73] width 30 height 5
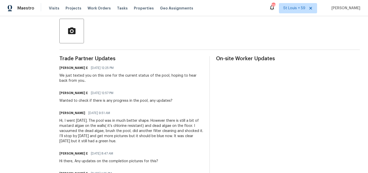
scroll to position [100, 0]
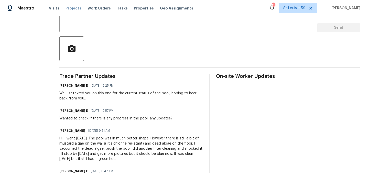
click at [70, 9] on span "Projects" at bounding box center [73, 8] width 16 height 5
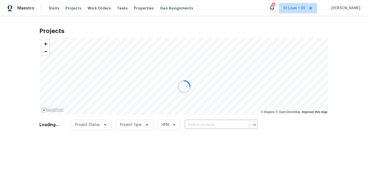
click at [203, 126] on div at bounding box center [184, 86] width 368 height 173
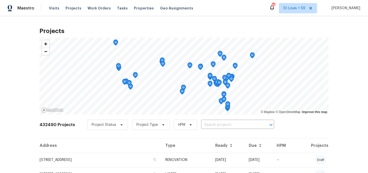
click at [203, 124] on input "text" at bounding box center [230, 125] width 59 height 8
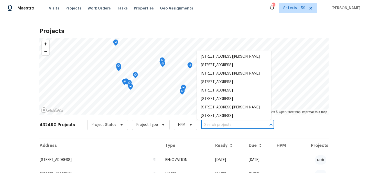
paste input "[STREET_ADDRESS]"
type input "[STREET_ADDRESS]"
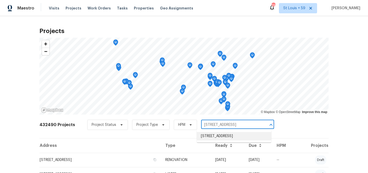
click at [210, 136] on li "[STREET_ADDRESS]" at bounding box center [234, 136] width 74 height 8
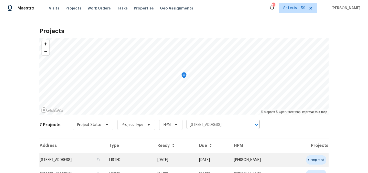
click at [102, 160] on td "[STREET_ADDRESS]" at bounding box center [71, 159] width 65 height 14
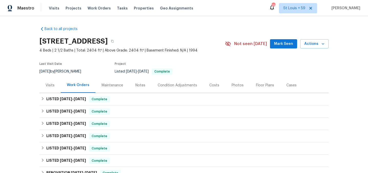
scroll to position [40, 0]
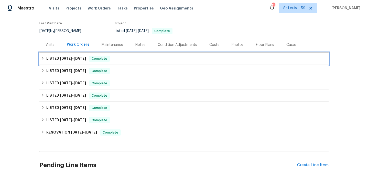
click at [64, 60] on span "[DATE]" at bounding box center [66, 59] width 12 height 4
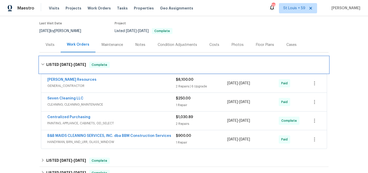
click at [62, 68] on div "LISTED [DATE] - [DATE] Complete" at bounding box center [183, 65] width 289 height 16
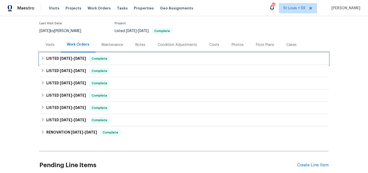
scroll to position [42, 0]
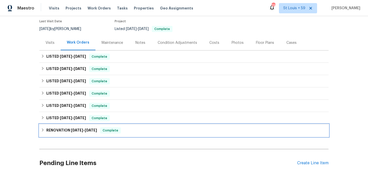
click at [63, 130] on h6 "RENOVATION [DATE] - [DATE]" at bounding box center [71, 130] width 51 height 6
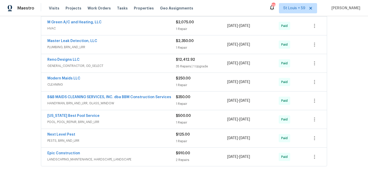
scroll to position [209, 0]
click at [97, 120] on span "POOL, POOL_REPAIR, BRN_AND_LRR" at bounding box center [111, 121] width 128 height 5
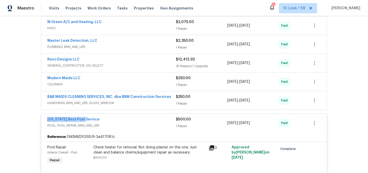
click at [83, 117] on span "[US_STATE] Best Pool Service" at bounding box center [73, 119] width 52 height 5
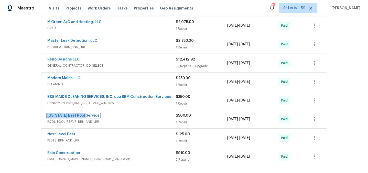
click at [83, 115] on link "[US_STATE] Best Pool Service" at bounding box center [73, 116] width 52 height 4
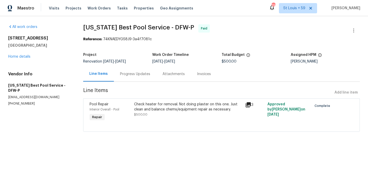
click at [148, 107] on div "Check heater for removal. Not doing plaster on this one. Just clean and balance…" at bounding box center [188, 107] width 108 height 10
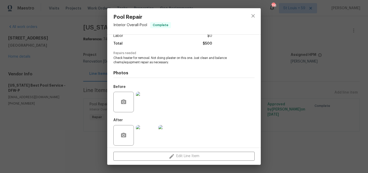
scroll to position [41, 0]
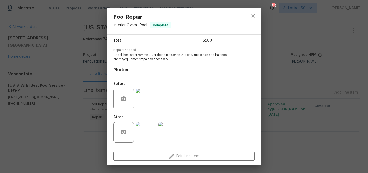
click at [173, 132] on img at bounding box center [168, 132] width 20 height 20
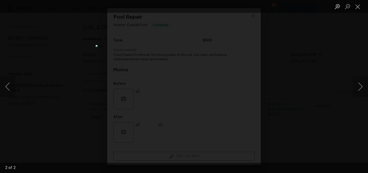
click at [286, 99] on div "Lightbox" at bounding box center [184, 86] width 368 height 173
